Goal: Check status

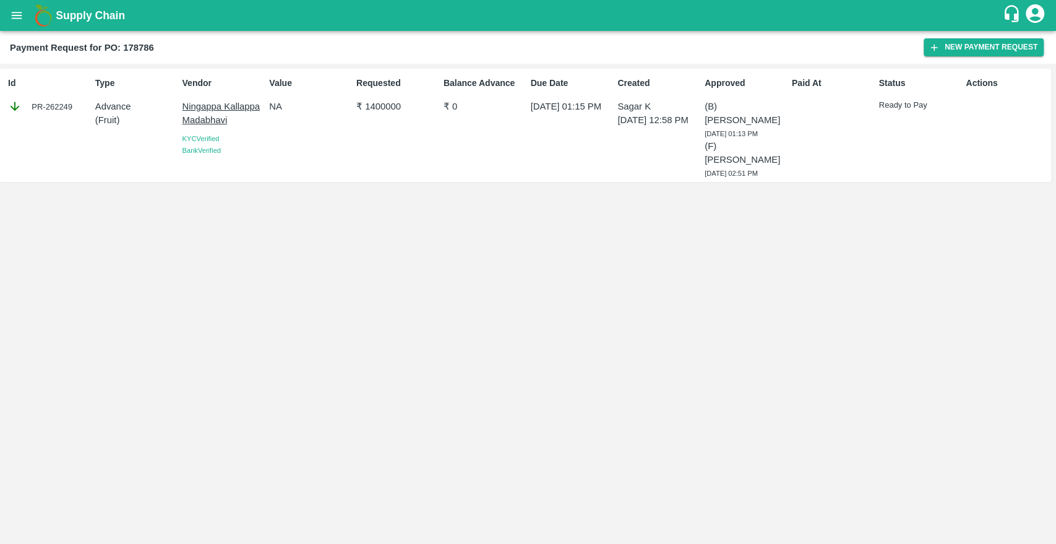
drag, startPoint x: 0, startPoint y: 0, endPoint x: 231, endPoint y: 297, distance: 376.3
click at [231, 297] on div "Id PR-262249 Type Advance ( Fruit ) Vendor [PERSON_NAME] KYC Verified Bank Veri…" at bounding box center [528, 304] width 1056 height 480
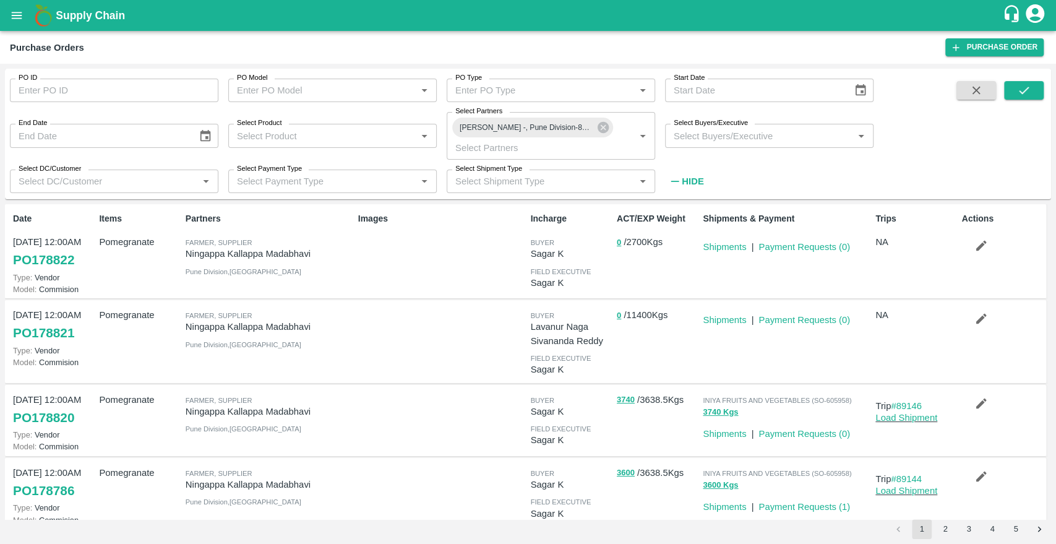
scroll to position [69, 0]
